Goal: Navigation & Orientation: Find specific page/section

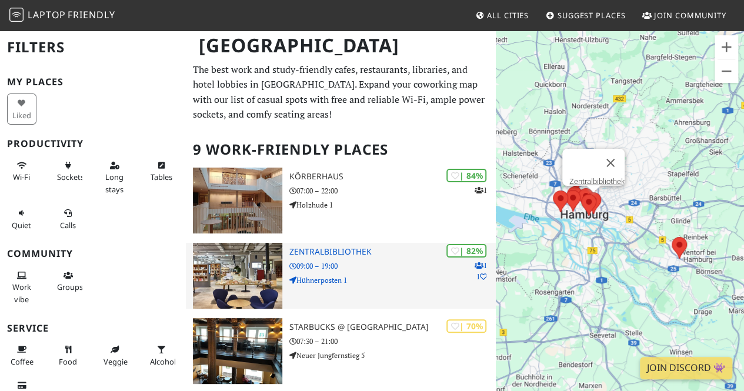
click at [263, 279] on img at bounding box center [237, 276] width 89 height 66
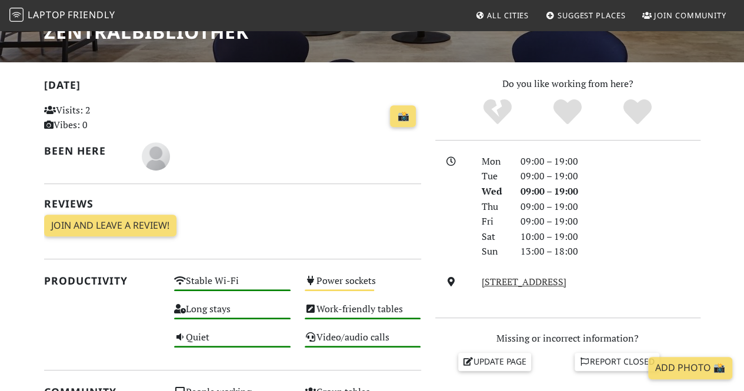
scroll to position [213, 0]
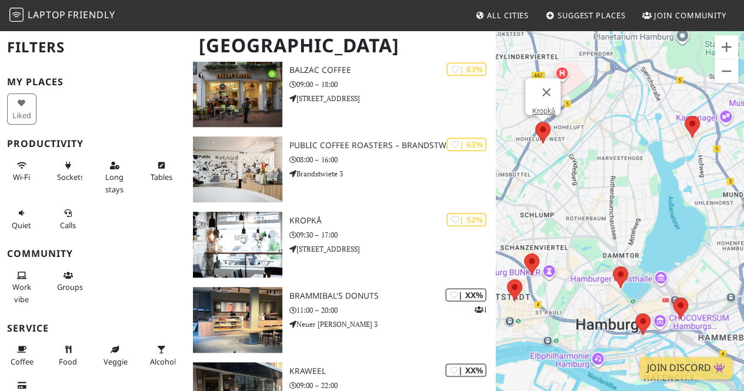
scroll to position [440, 0]
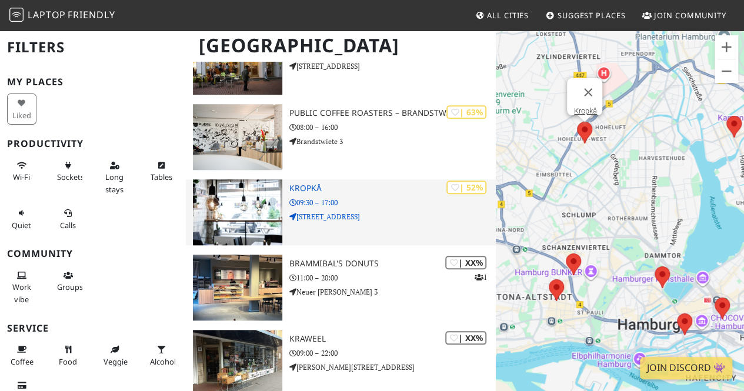
click at [253, 210] on img at bounding box center [237, 212] width 89 height 66
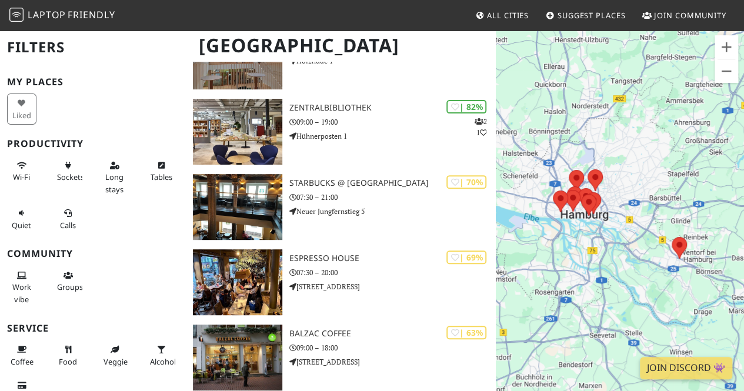
scroll to position [134, 0]
